Goal: Task Accomplishment & Management: Use online tool/utility

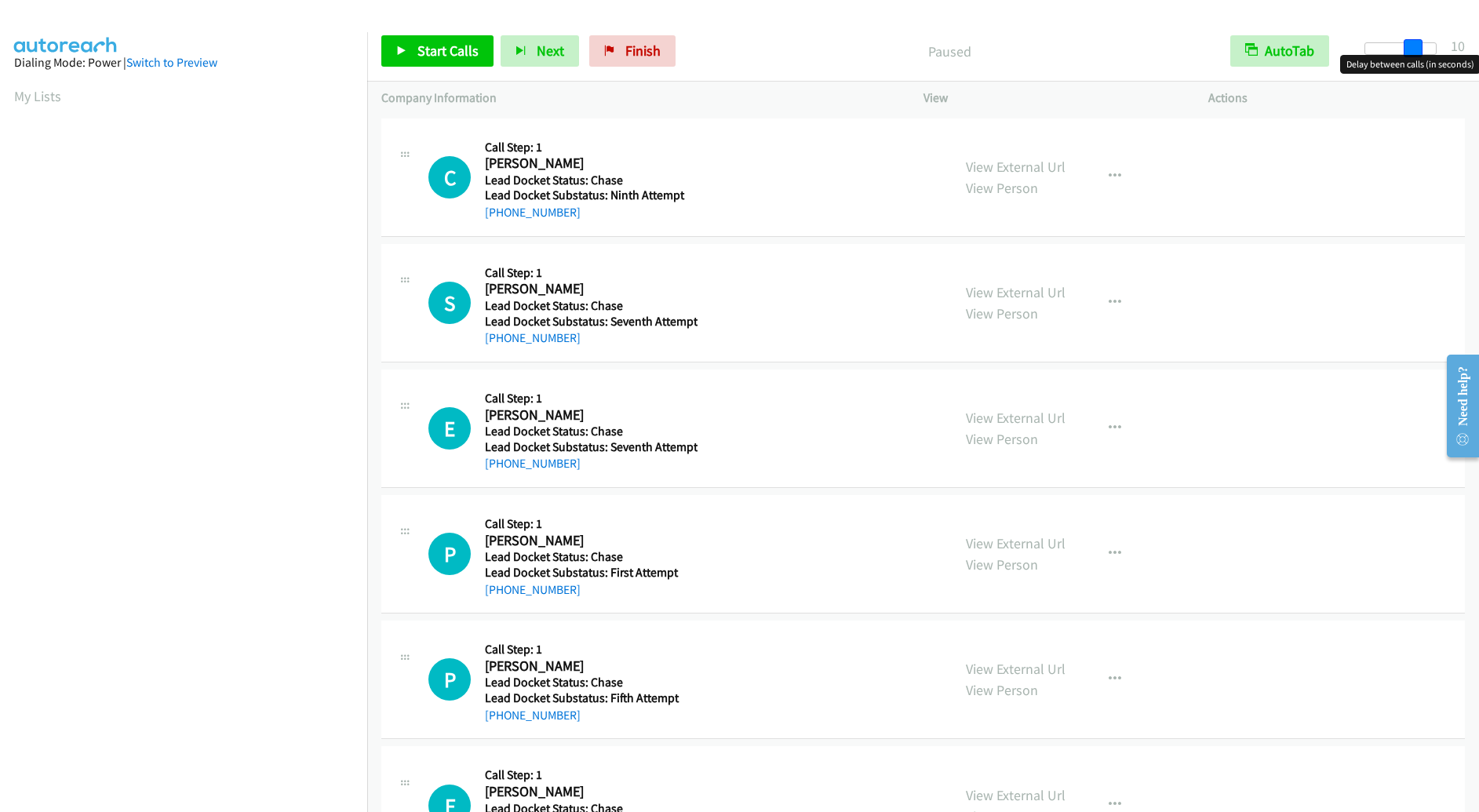
drag, startPoint x: 1369, startPoint y: 46, endPoint x: 1416, endPoint y: 51, distance: 47.3
click at [1416, 51] on span at bounding box center [1413, 49] width 19 height 19
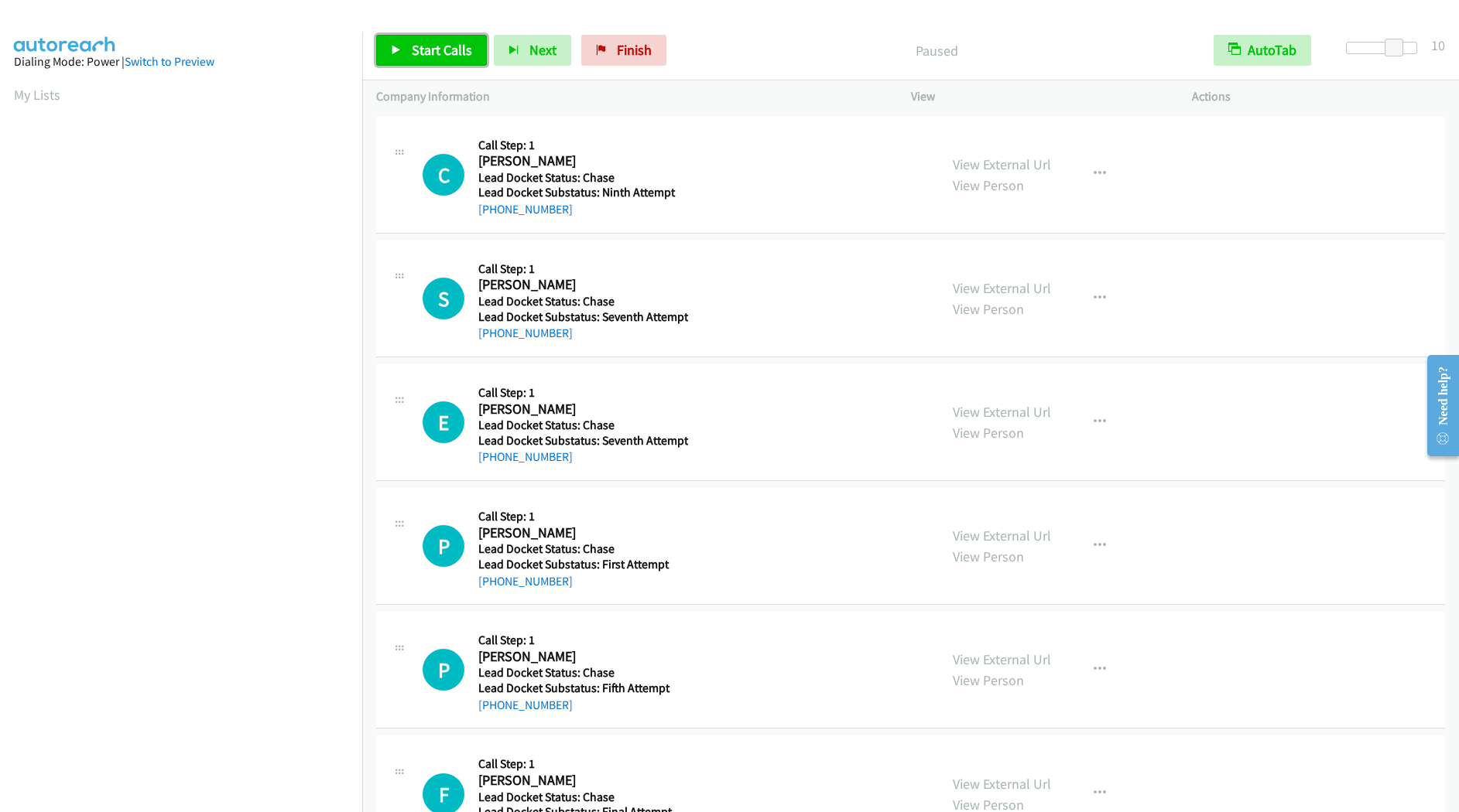
click at [453, 51] on span "Start Calls" at bounding box center [442, 50] width 60 height 18
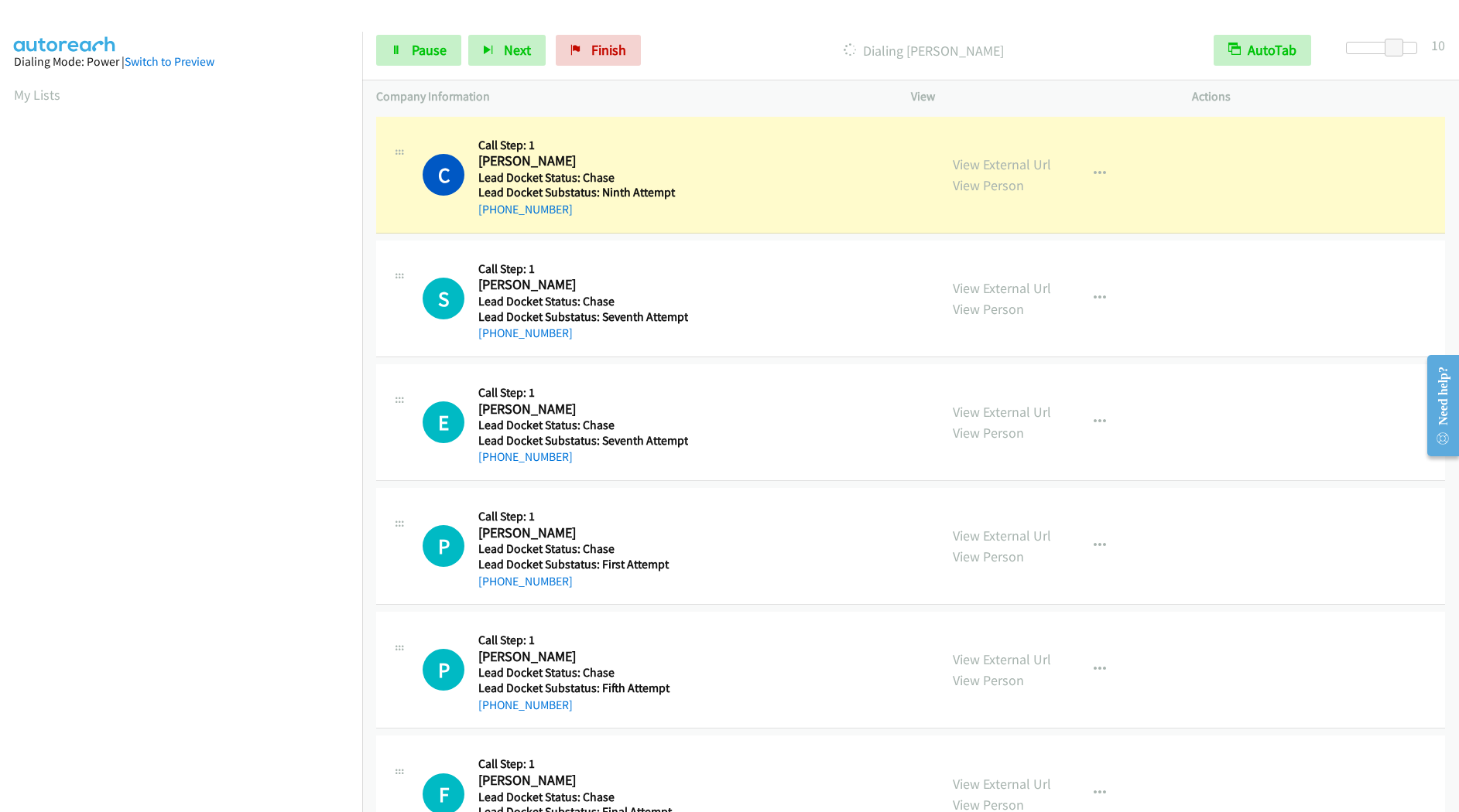
scroll to position [23, 0]
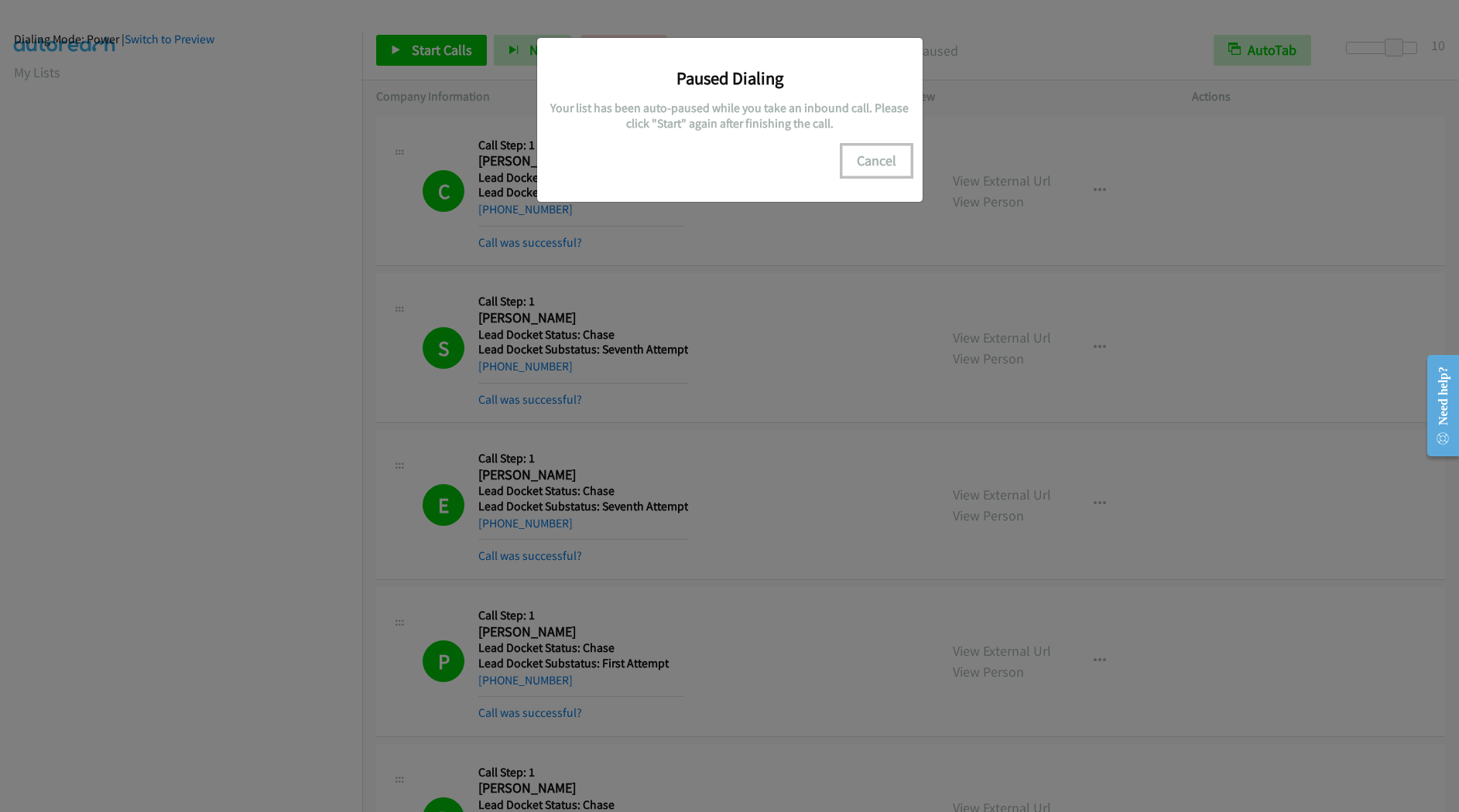
click at [866, 153] on button "Cancel" at bounding box center [876, 160] width 69 height 31
click at [883, 165] on button "Cancel" at bounding box center [876, 160] width 69 height 31
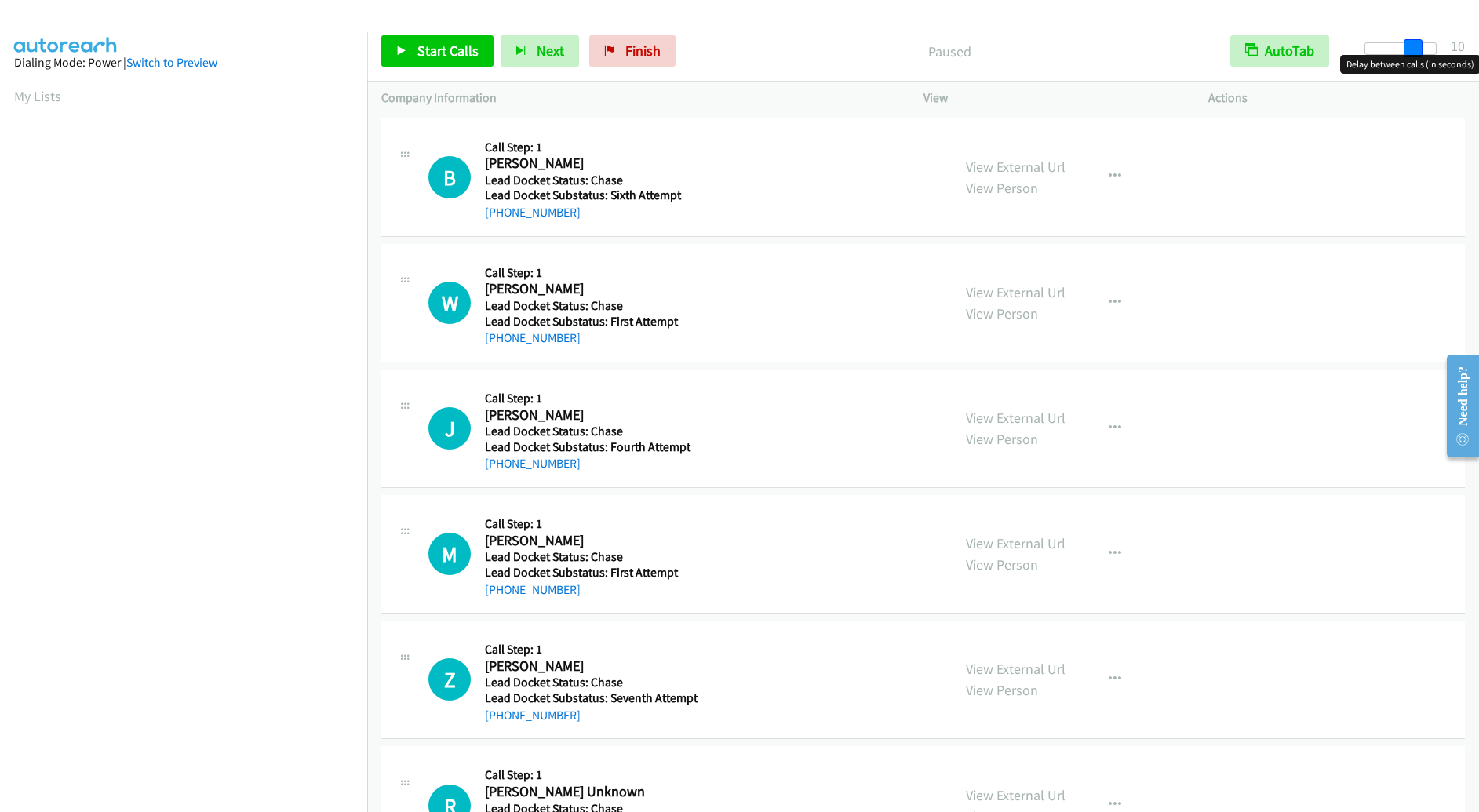
drag, startPoint x: 1376, startPoint y: 49, endPoint x: 1423, endPoint y: 49, distance: 47.0
click at [1423, 49] on div at bounding box center [1400, 48] width 72 height 13
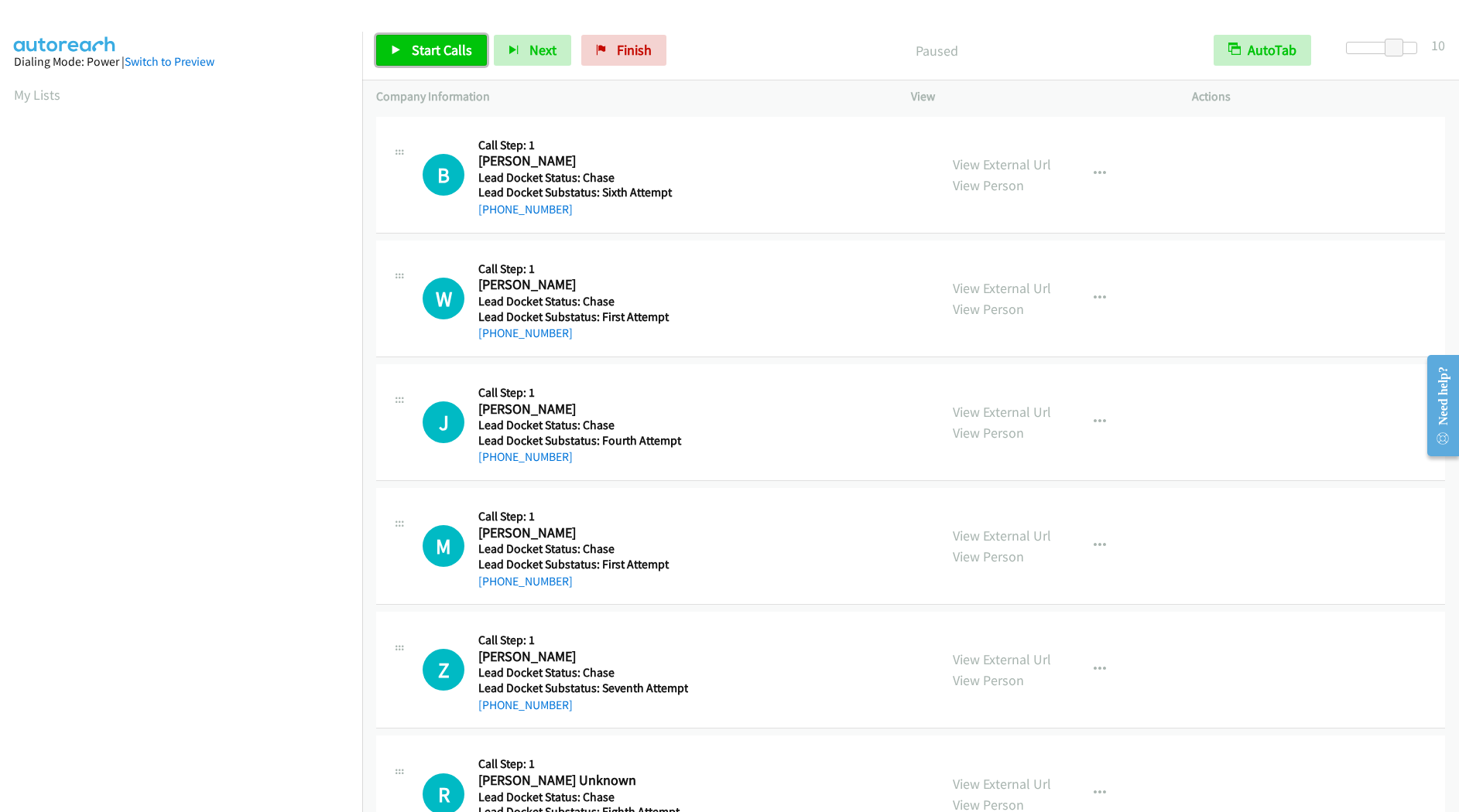
click at [398, 49] on icon at bounding box center [396, 51] width 11 height 11
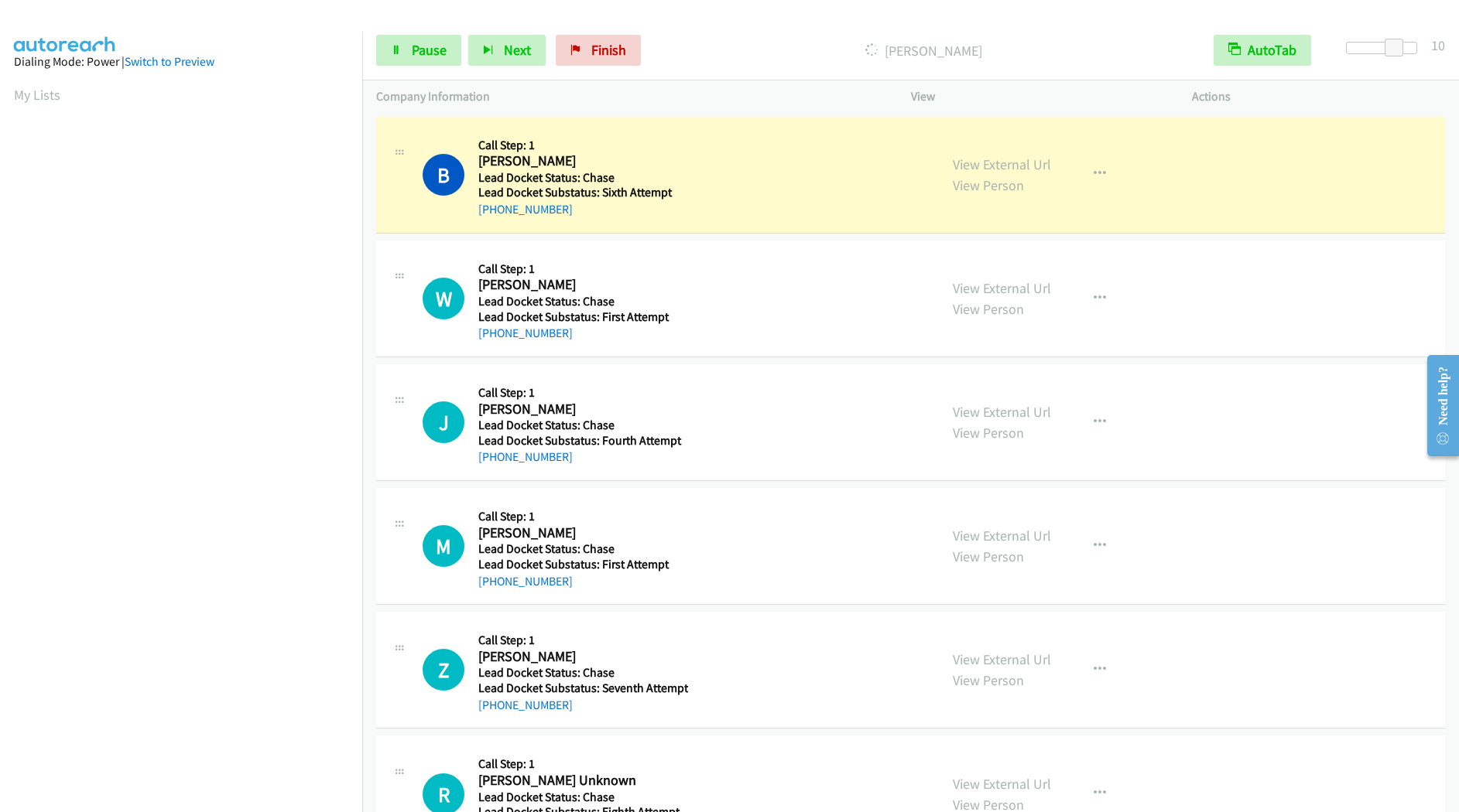
scroll to position [23, 0]
